Goal: Task Accomplishment & Management: Complete application form

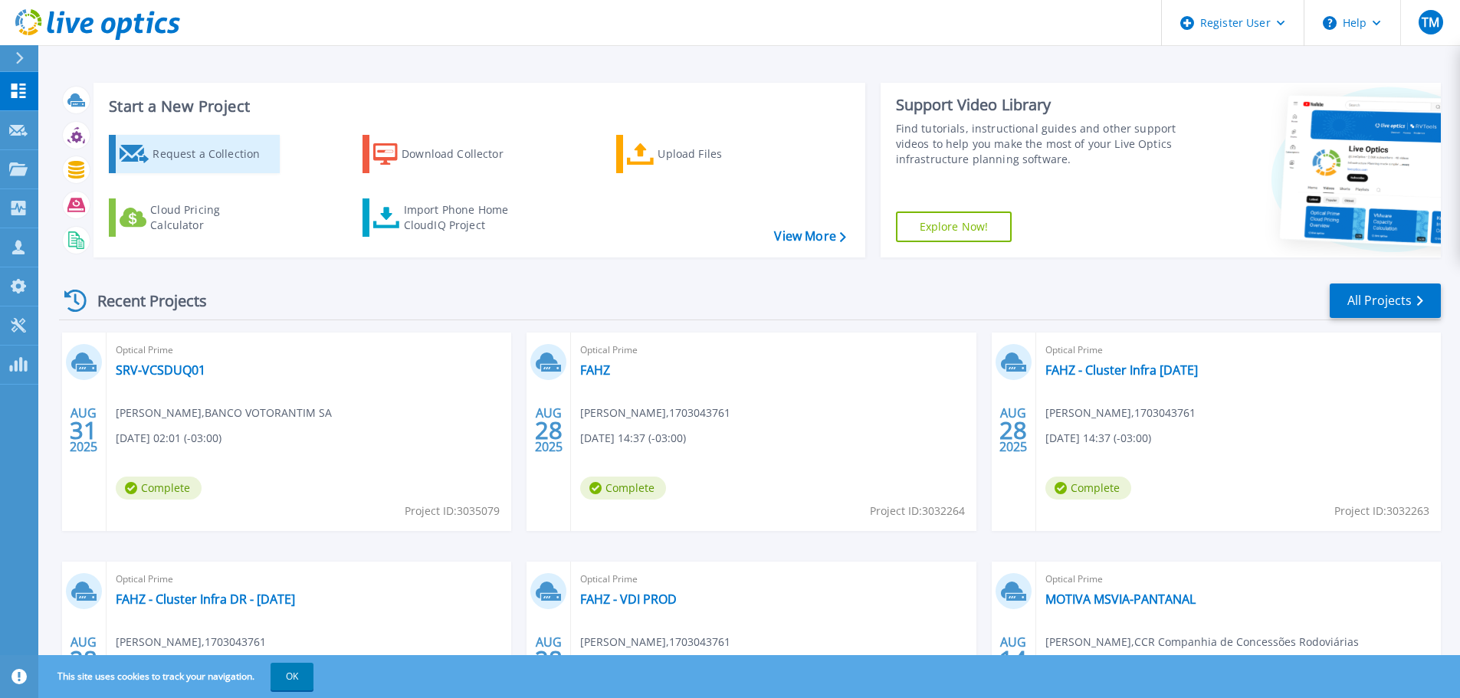
click at [212, 146] on div "Request a Collection" at bounding box center [214, 154] width 123 height 31
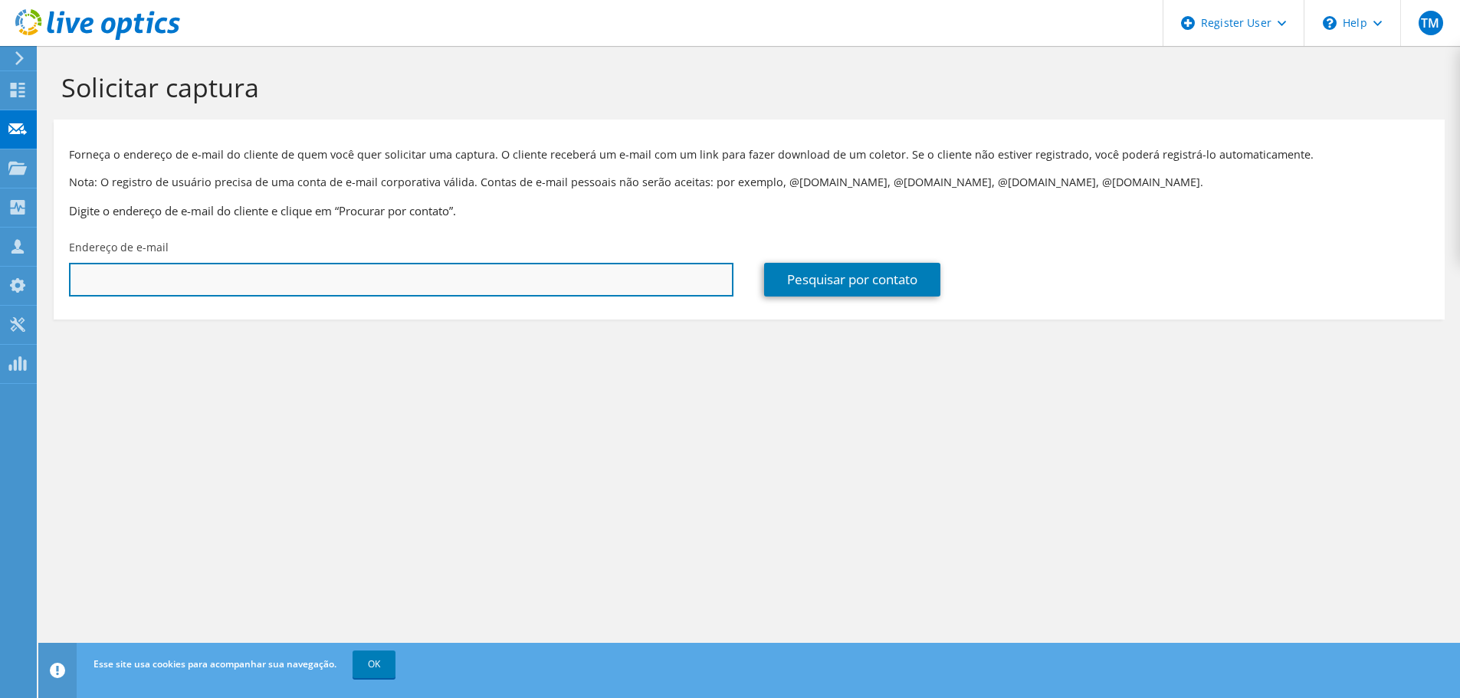
click at [141, 271] on input "text" at bounding box center [401, 280] width 665 height 34
paste input "kleber.ribeiro@nexaresources.com"
type input "kleber.ribeiro@nexaresources.com"
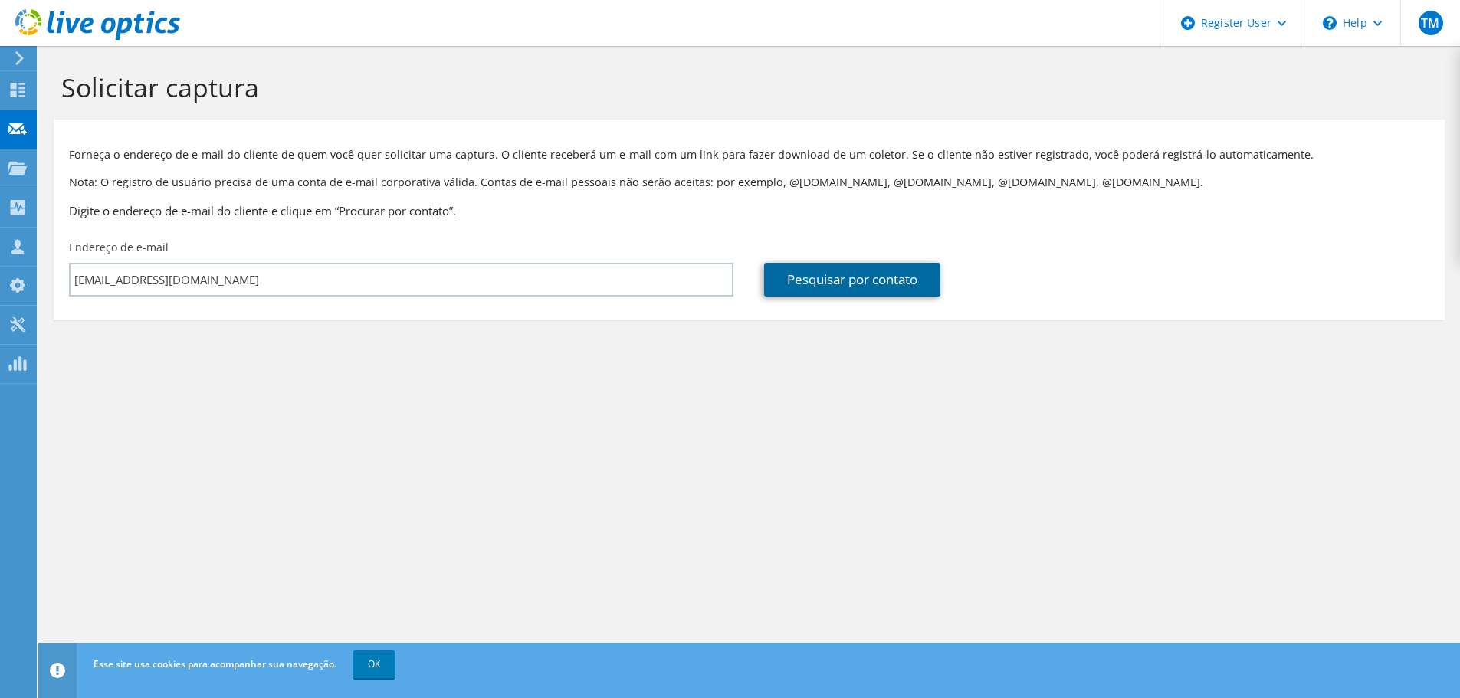
click at [824, 278] on link "Pesquisar por contato" at bounding box center [852, 280] width 176 height 34
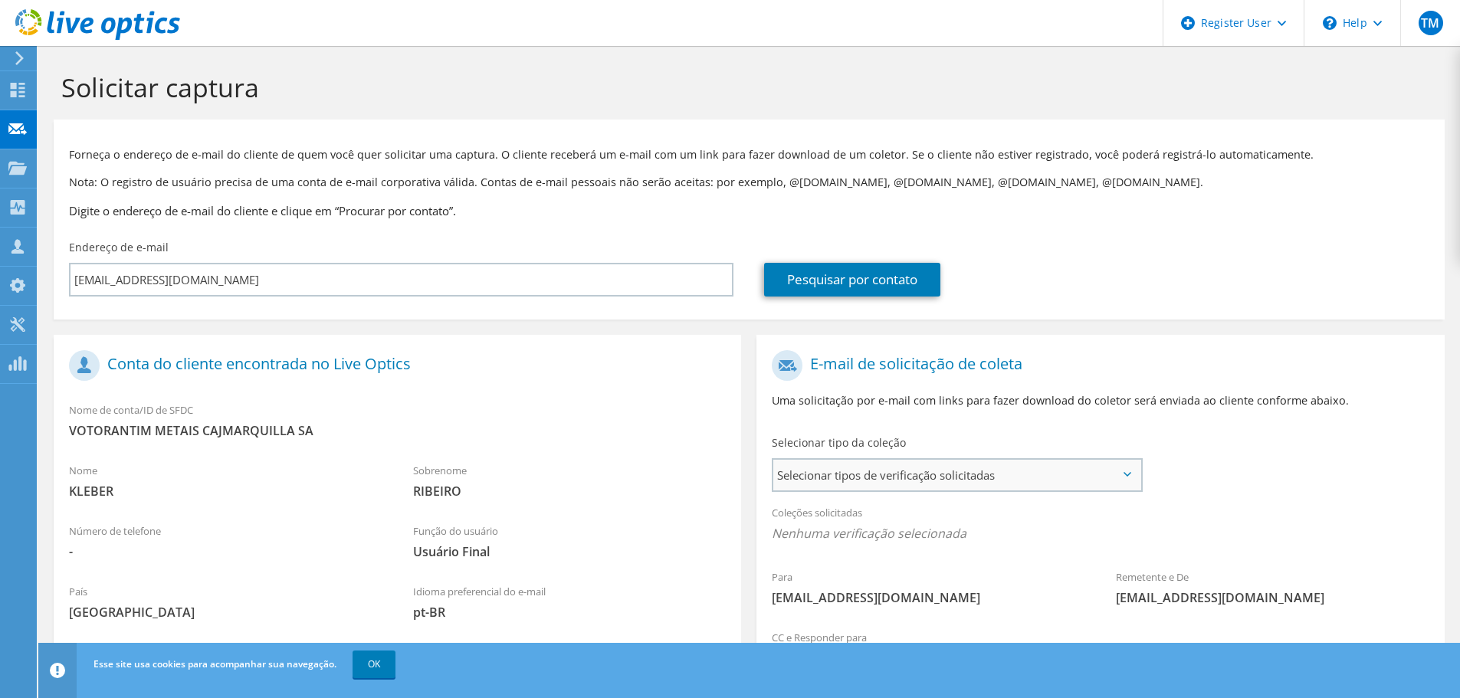
click at [987, 466] on span "Selecionar tipos de verificação solicitadas" at bounding box center [956, 475] width 367 height 31
click at [878, 529] on label "Optical Prime" at bounding box center [852, 522] width 92 height 18
click at [0, 0] on input "Optical Prime" at bounding box center [0, 0] width 0 height 0
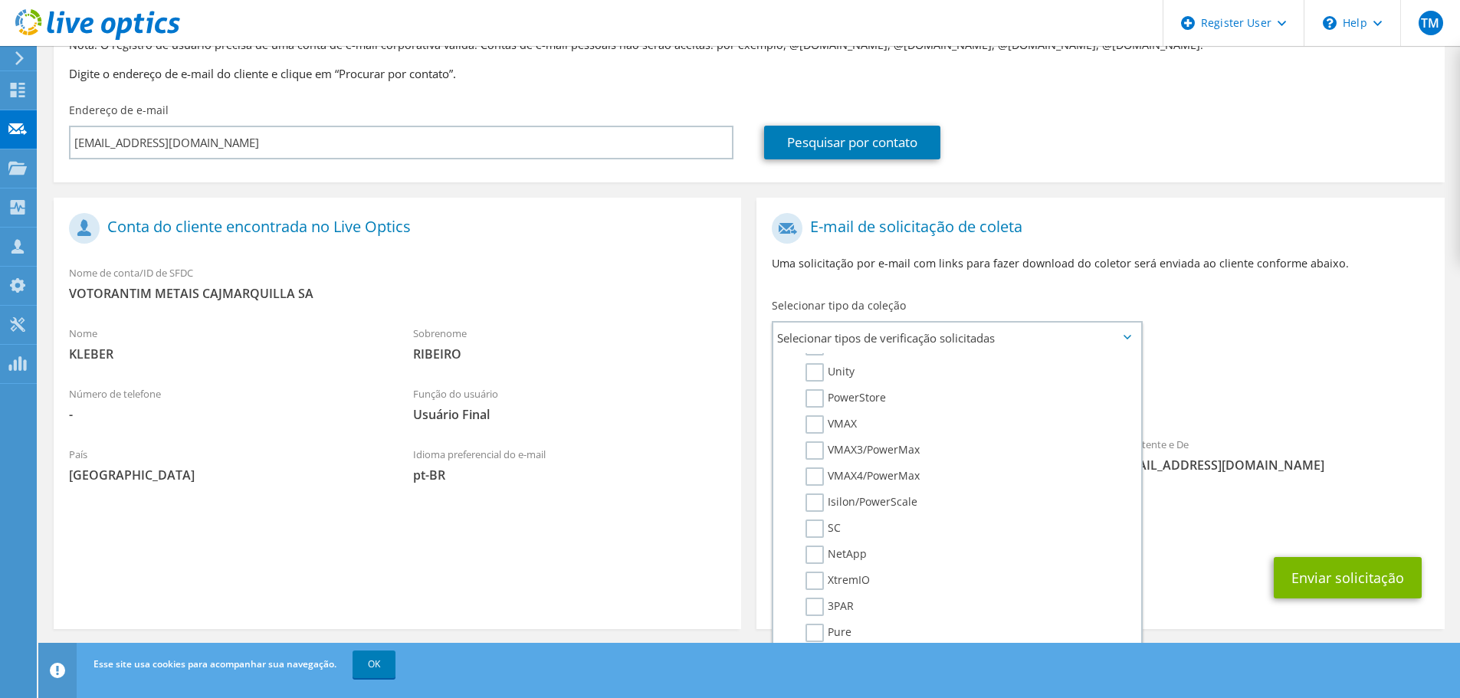
scroll to position [145, 0]
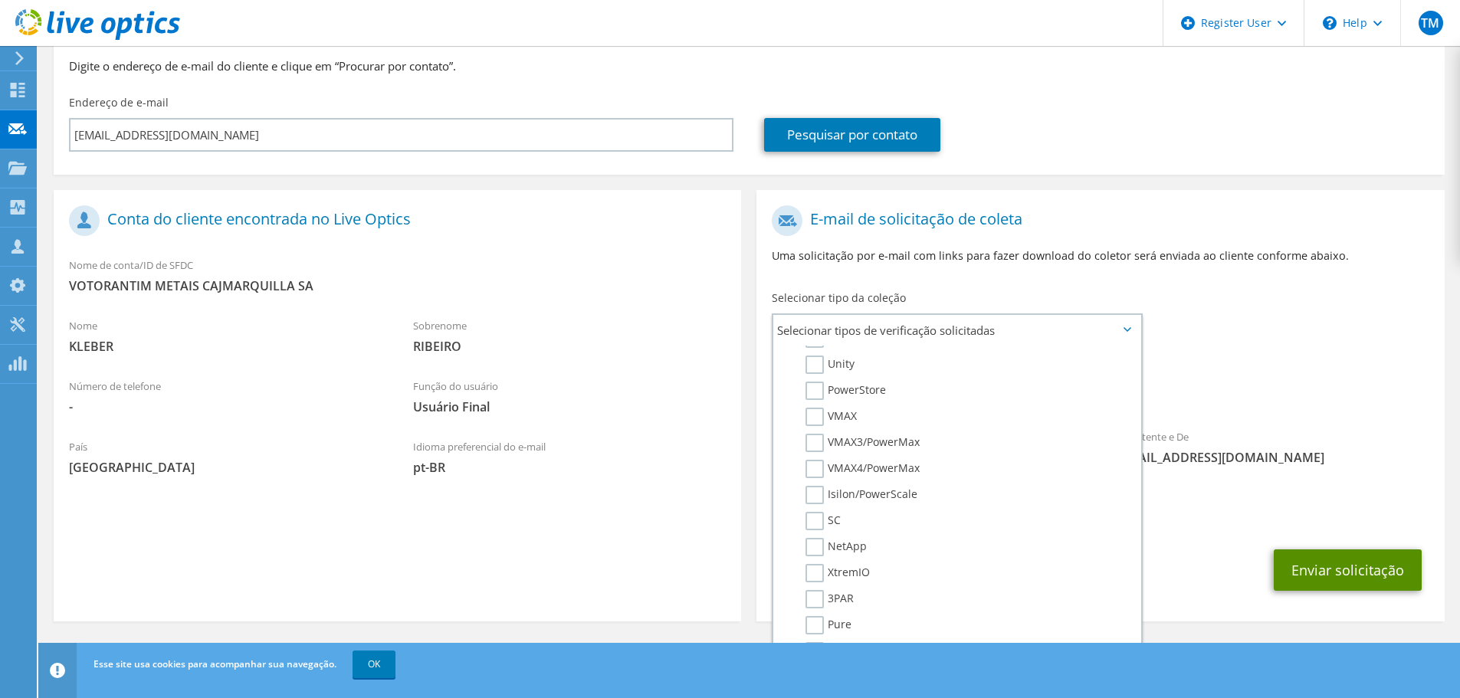
click at [1349, 564] on button "Enviar solicitação" at bounding box center [1348, 570] width 148 height 41
